Goal: Transaction & Acquisition: Purchase product/service

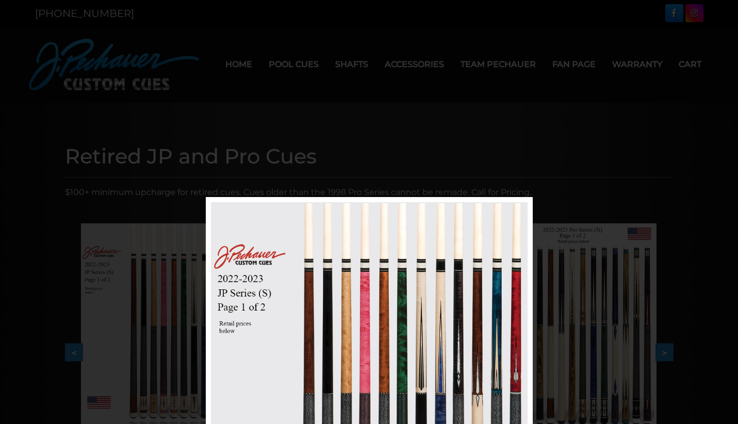
scroll to position [197, 0]
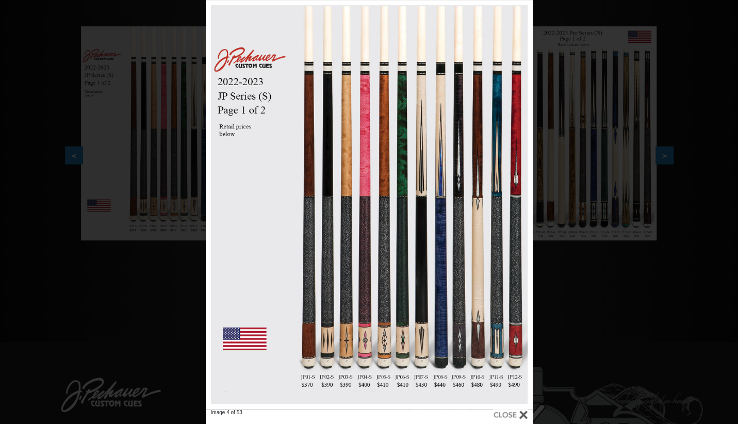
click at [609, 282] on div "Image 4 of 53" at bounding box center [369, 212] width 738 height 424
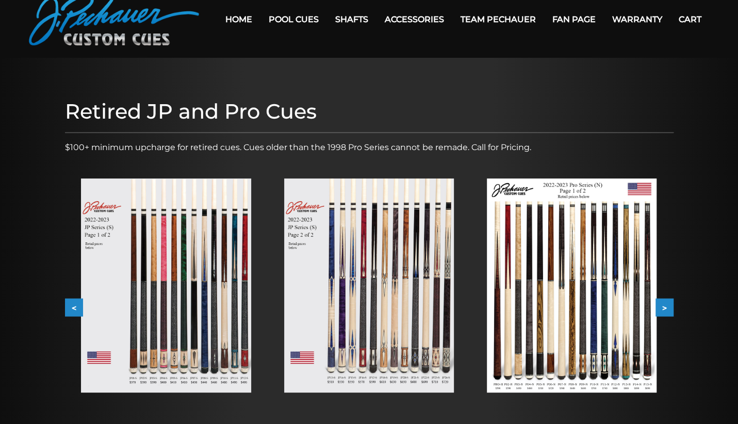
scroll to position [0, 0]
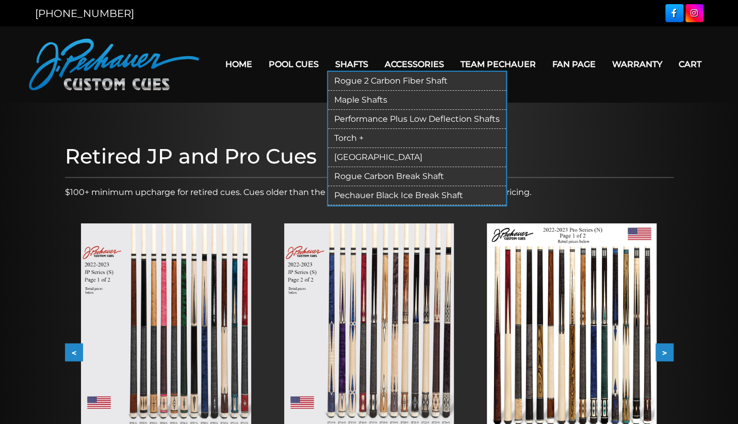
click at [349, 60] on link "Shafts" at bounding box center [351, 64] width 49 height 26
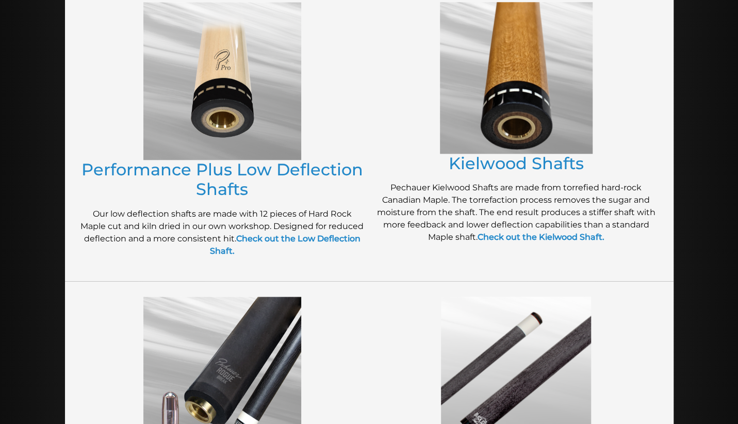
scroll to position [511, 0]
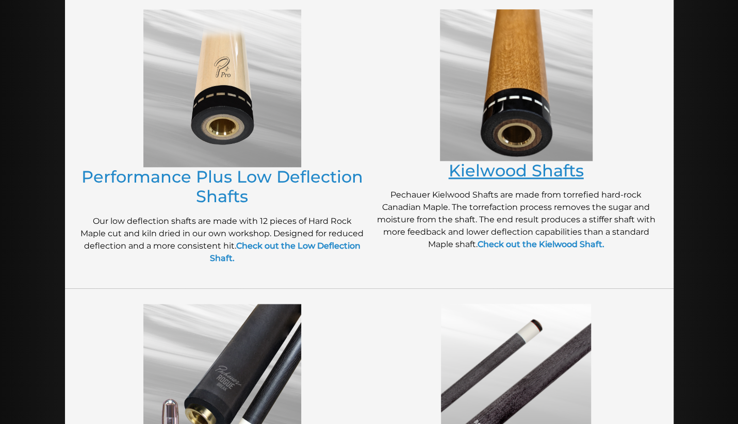
click at [507, 167] on link "Kielwood Shafts" at bounding box center [515, 170] width 135 height 20
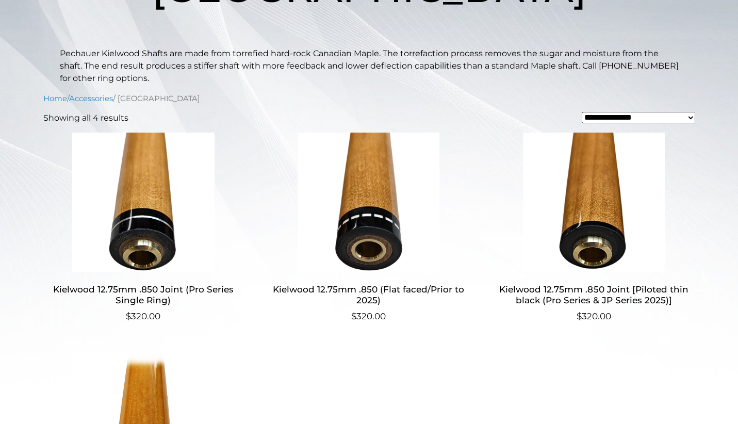
scroll to position [210, 0]
click at [369, 293] on h2 "Kielwood 12.75mm .850 (Flat faced/Prior to 2025)" at bounding box center [368, 295] width 201 height 30
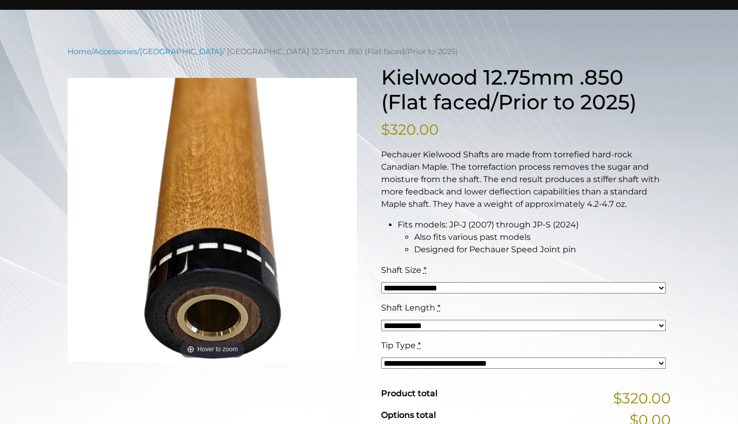
scroll to position [93, 0]
click at [503, 322] on select "**********" at bounding box center [523, 324] width 285 height 11
click at [479, 364] on select "**********" at bounding box center [523, 362] width 285 height 11
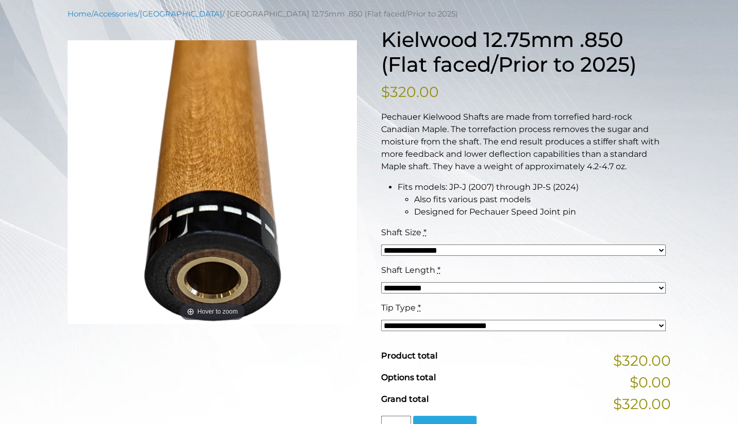
scroll to position [131, 0]
